Goal: Task Accomplishment & Management: Manage account settings

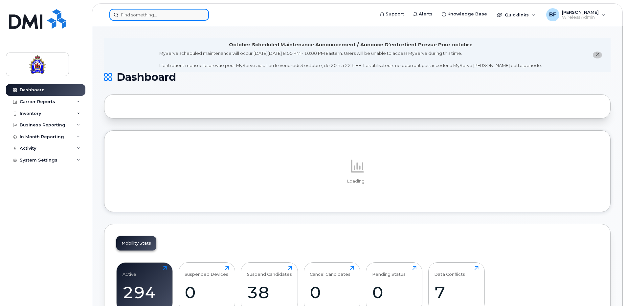
click at [160, 14] on input at bounding box center [158, 15] width 99 height 12
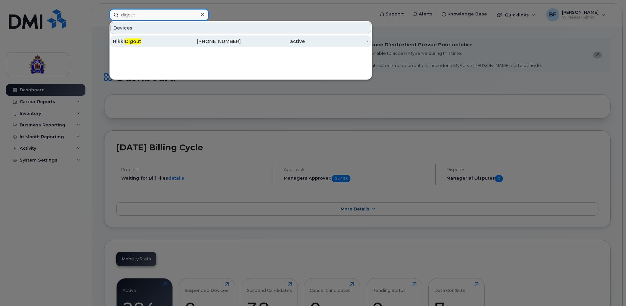
type input "digout"
click at [129, 42] on span "Digout" at bounding box center [133, 41] width 16 height 6
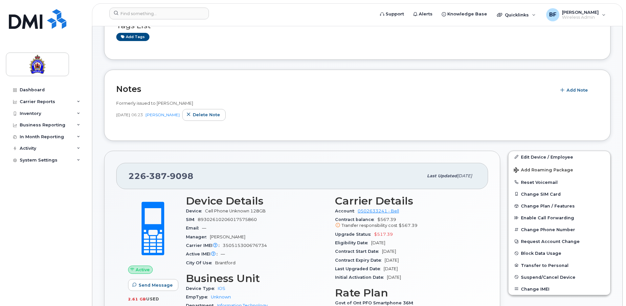
scroll to position [131, 0]
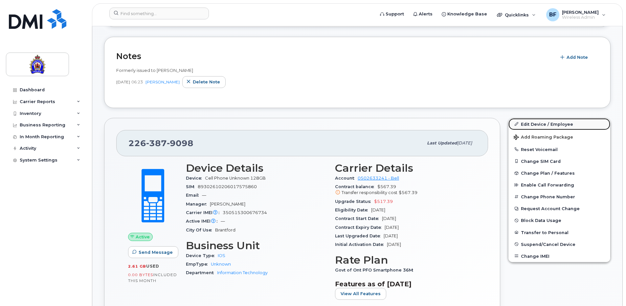
click at [556, 123] on link "Edit Device / Employee" at bounding box center [559, 124] width 102 height 12
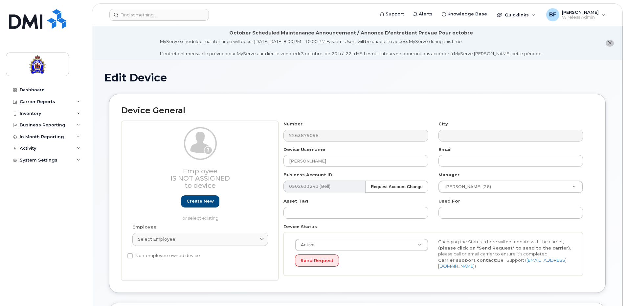
select select "626282"
select select "625538"
select select "626299"
drag, startPoint x: 324, startPoint y: 161, endPoint x: 284, endPoint y: 160, distance: 40.4
click at [284, 160] on input "Rikki Digout" at bounding box center [355, 161] width 144 height 12
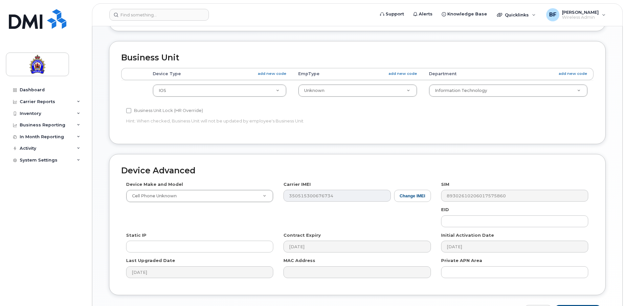
scroll to position [263, 0]
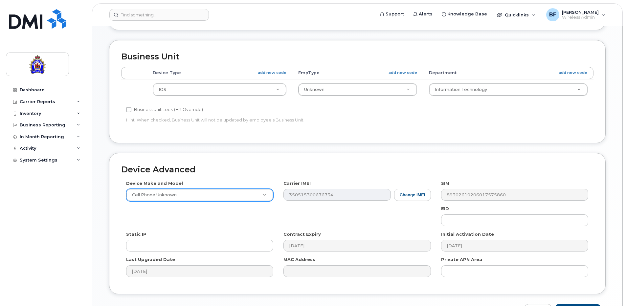
type input "Spare iPhone 16e - 9098"
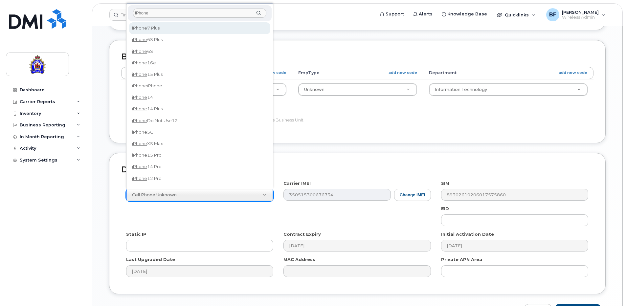
scroll to position [6, 0]
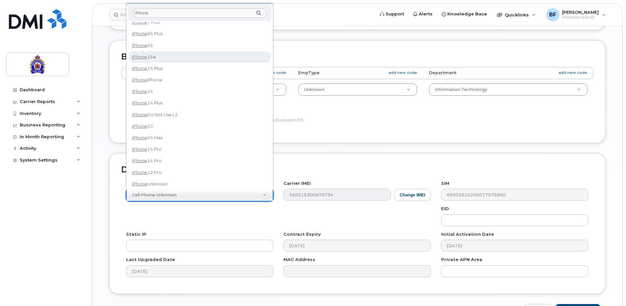
type input "iPhone"
select select "3304"
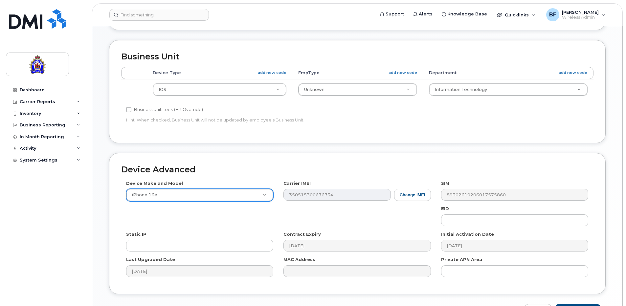
click at [614, 214] on div "Edit Device Device General Employee Is not assigned to device Create new or sel…" at bounding box center [357, 62] width 530 height 530
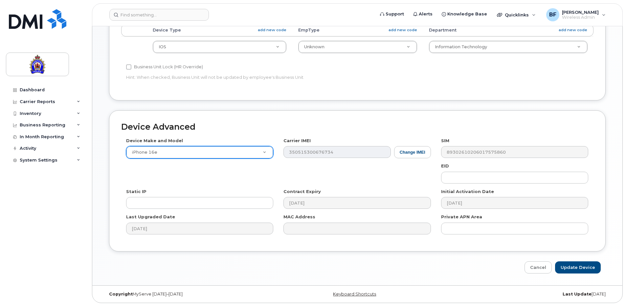
scroll to position [306, 0]
click at [584, 267] on input "Update Device" at bounding box center [578, 267] width 46 height 12
type input "Saving..."
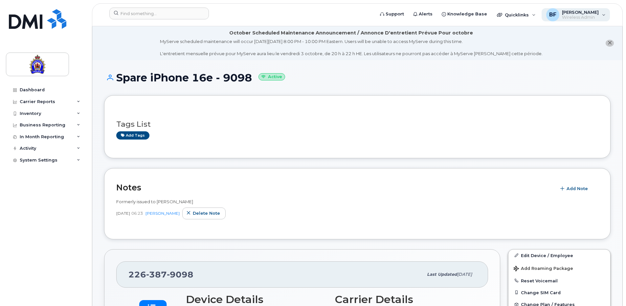
click at [581, 14] on span "[PERSON_NAME]" at bounding box center [580, 12] width 37 height 5
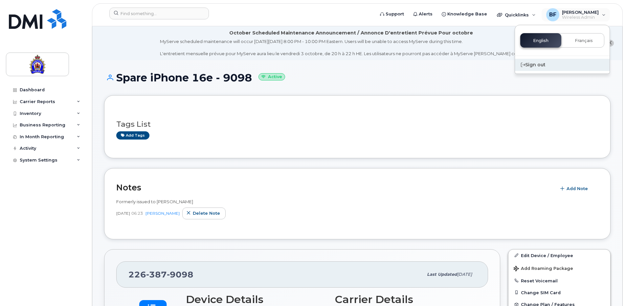
click at [529, 62] on div "Sign out" at bounding box center [562, 65] width 95 height 12
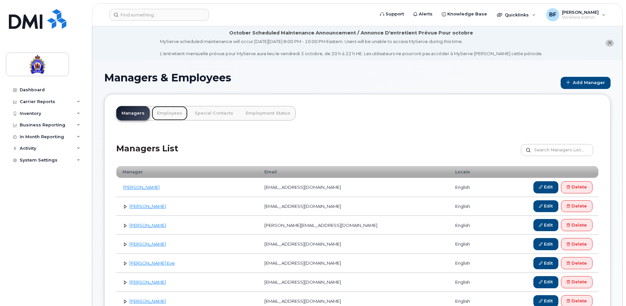
drag, startPoint x: 173, startPoint y: 112, endPoint x: 178, endPoint y: 113, distance: 4.6
click at [173, 112] on link "Employees" at bounding box center [170, 113] width 36 height 14
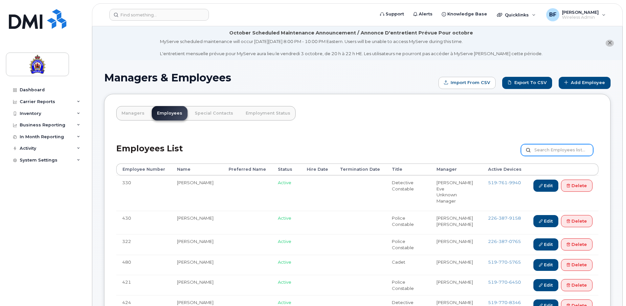
drag, startPoint x: 0, startPoint y: 0, endPoint x: 557, endPoint y: 149, distance: 576.4
click at [557, 149] on input "text" at bounding box center [557, 150] width 72 height 12
type input "digout"
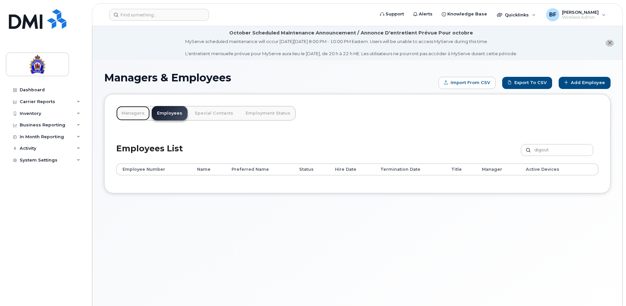
click at [132, 113] on link "Managers" at bounding box center [132, 113] width 33 height 14
